Goal: Task Accomplishment & Management: Manage account settings

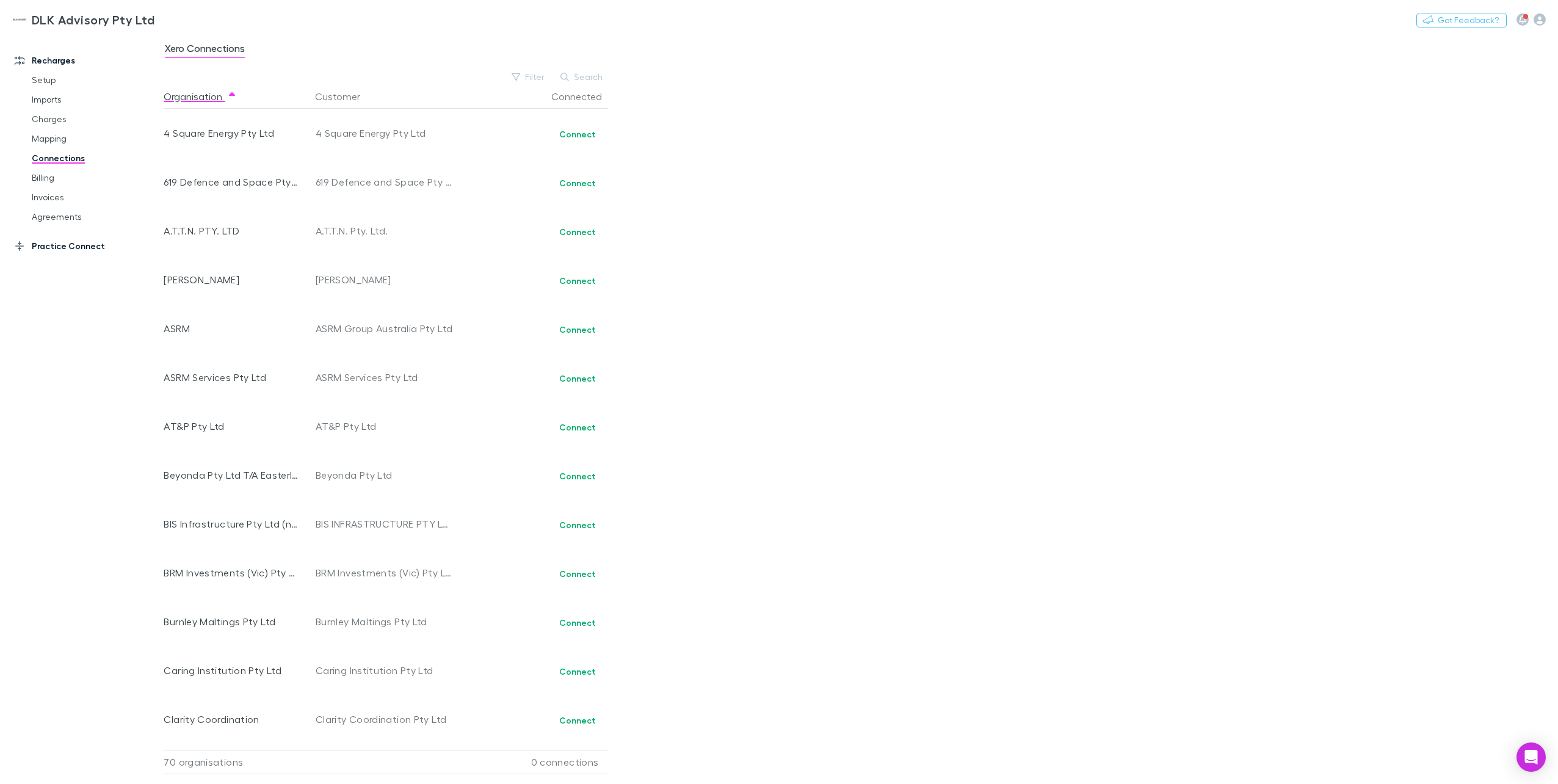
click at [55, 245] on link "Practice Connect" at bounding box center [86, 246] width 168 height 20
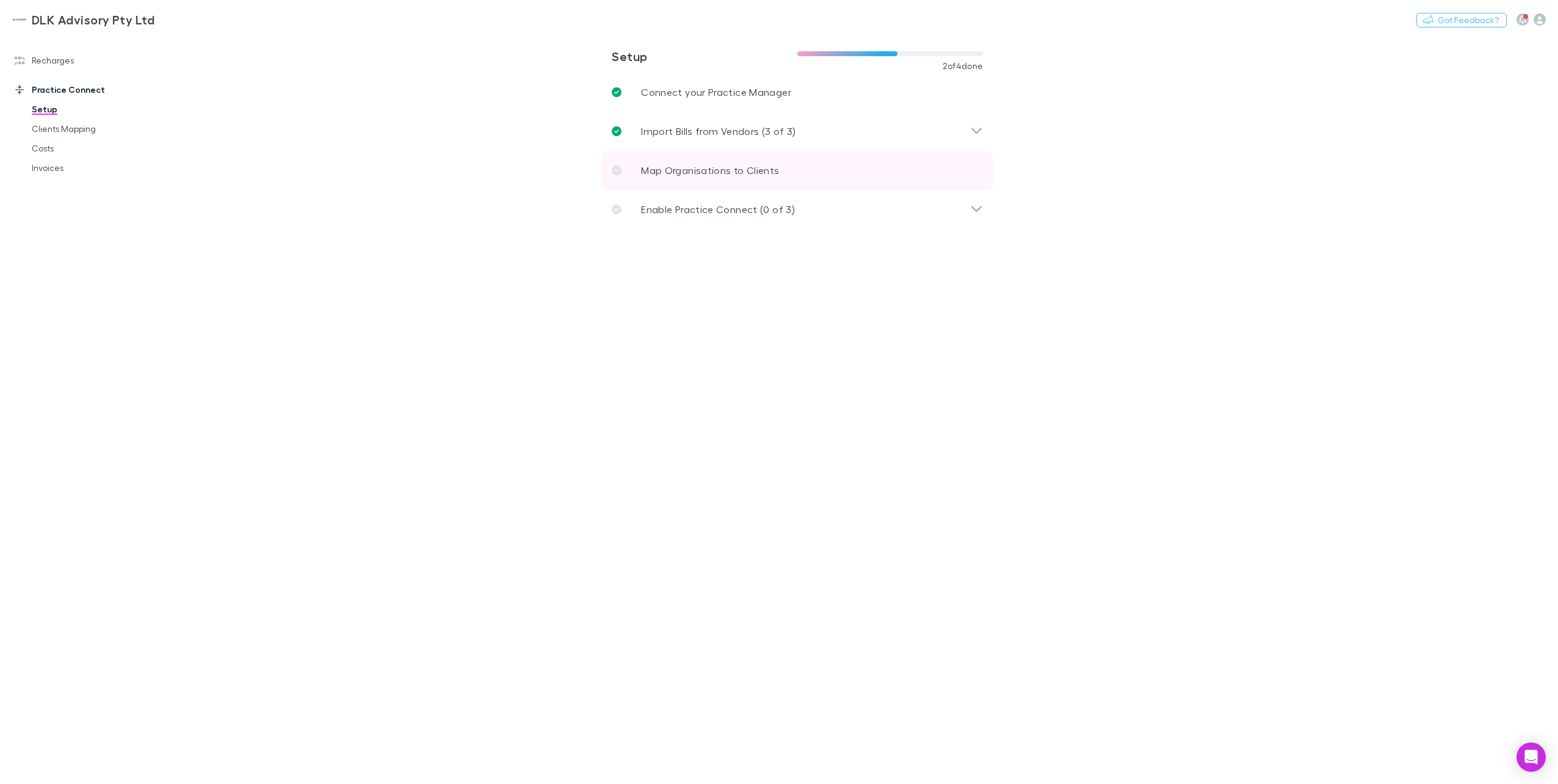
click at [684, 173] on p "Map Organisations to Clients" at bounding box center [710, 170] width 138 height 14
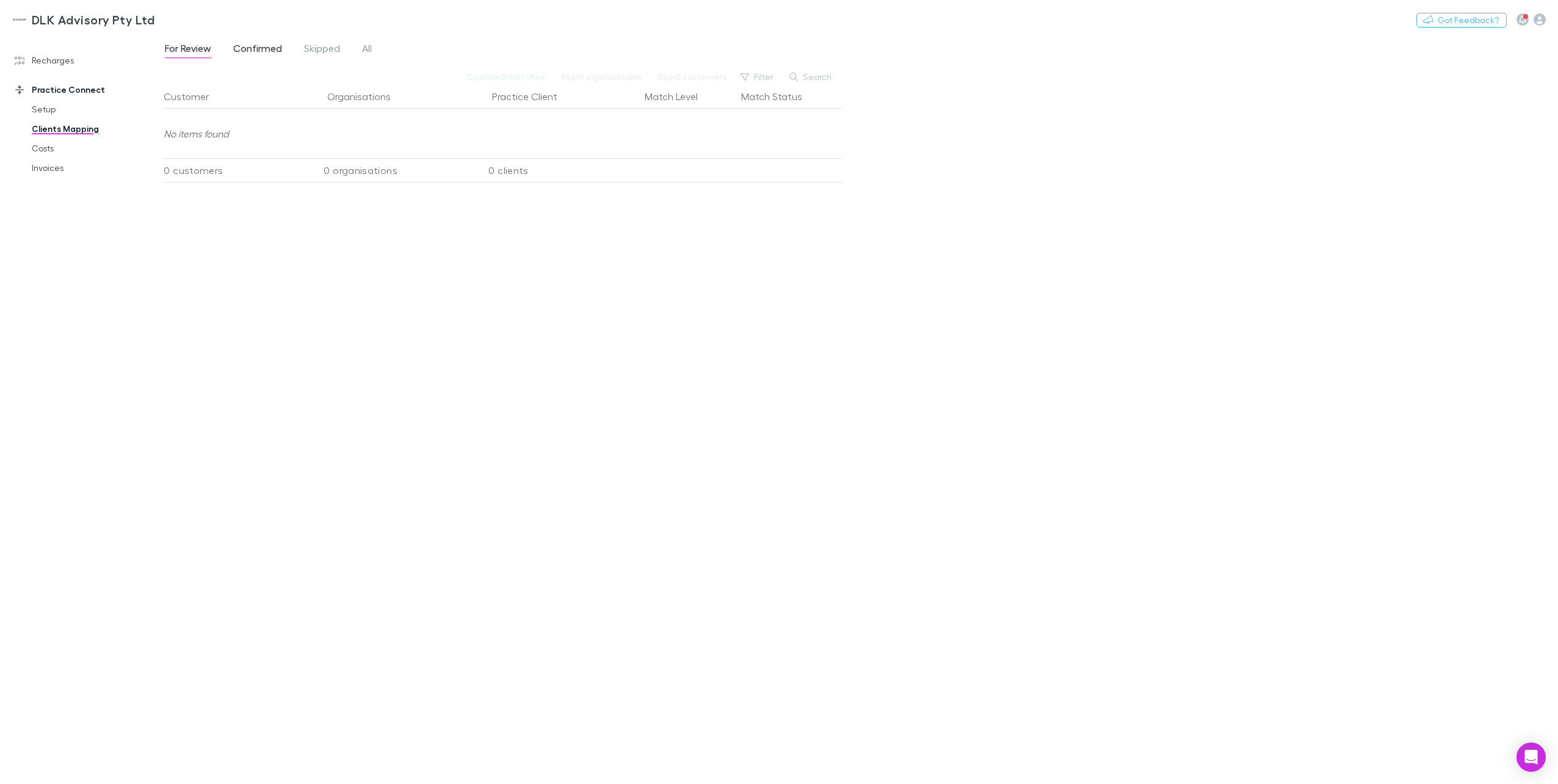
click at [271, 48] on span "Confirmed" at bounding box center [258, 50] width 48 height 16
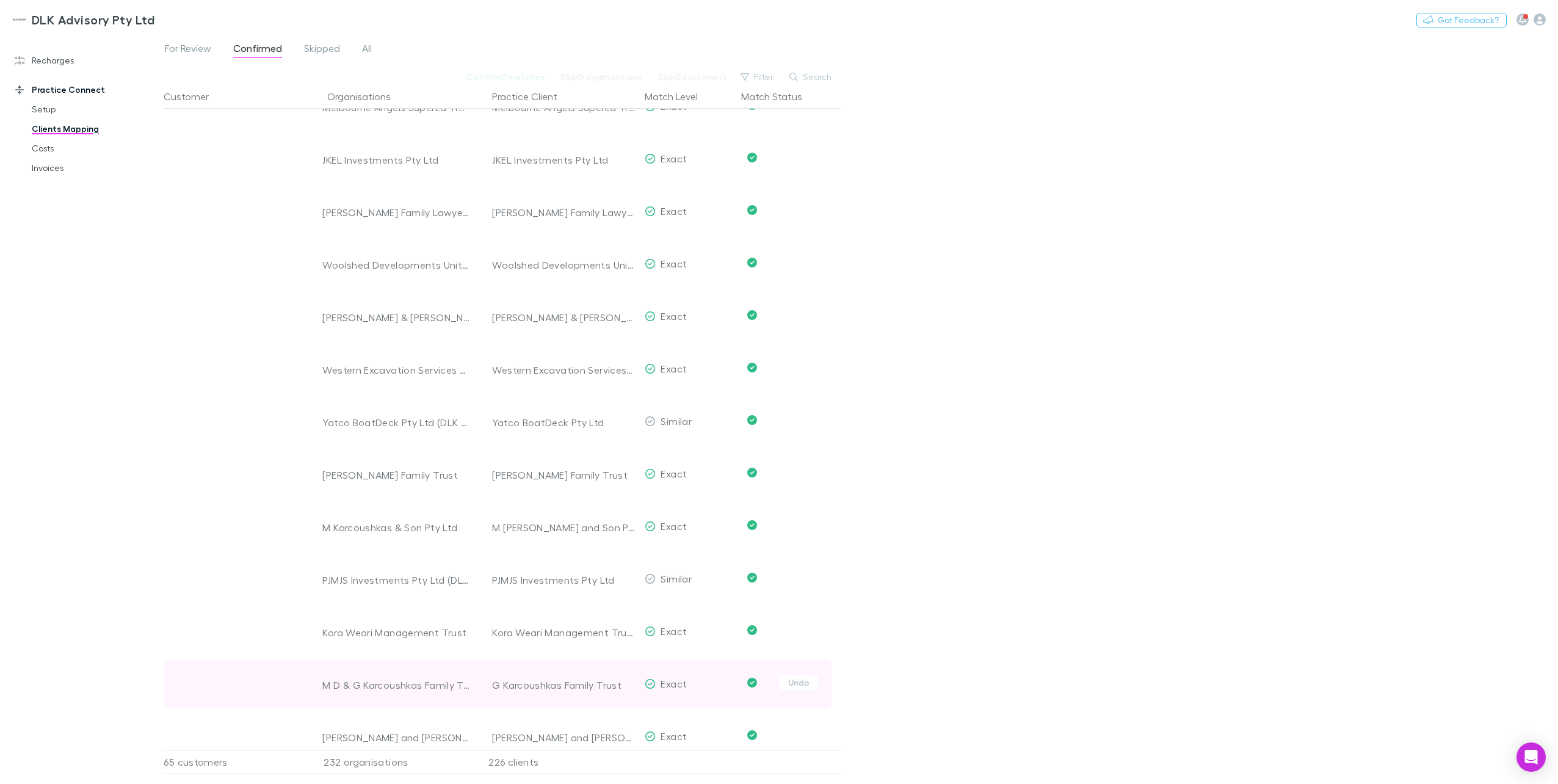
scroll to position [7554, 0]
